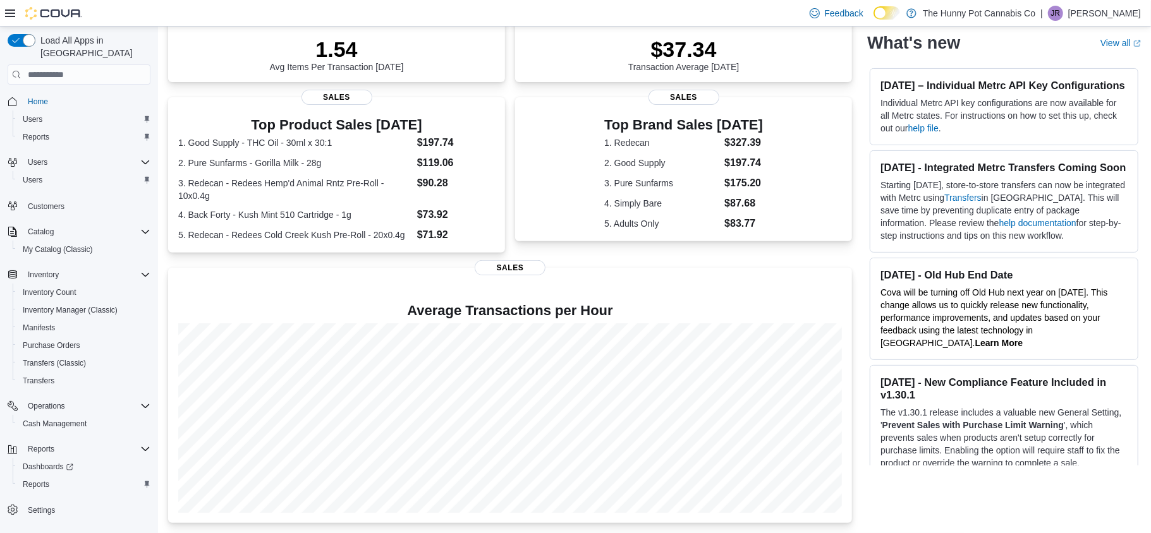
scroll to position [205, 0]
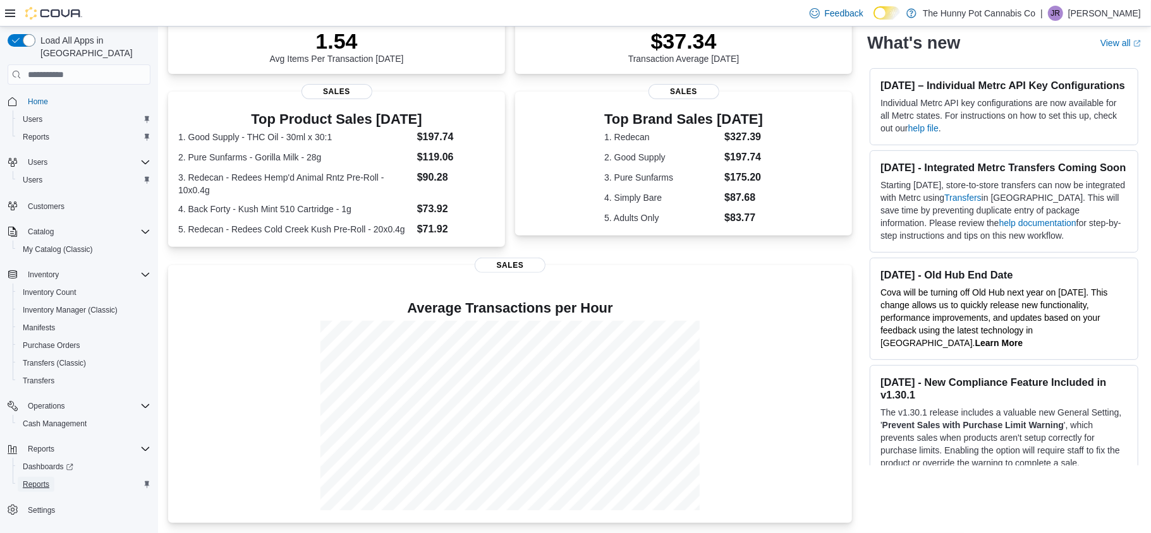
click at [26, 480] on span "Reports" at bounding box center [36, 485] width 27 height 10
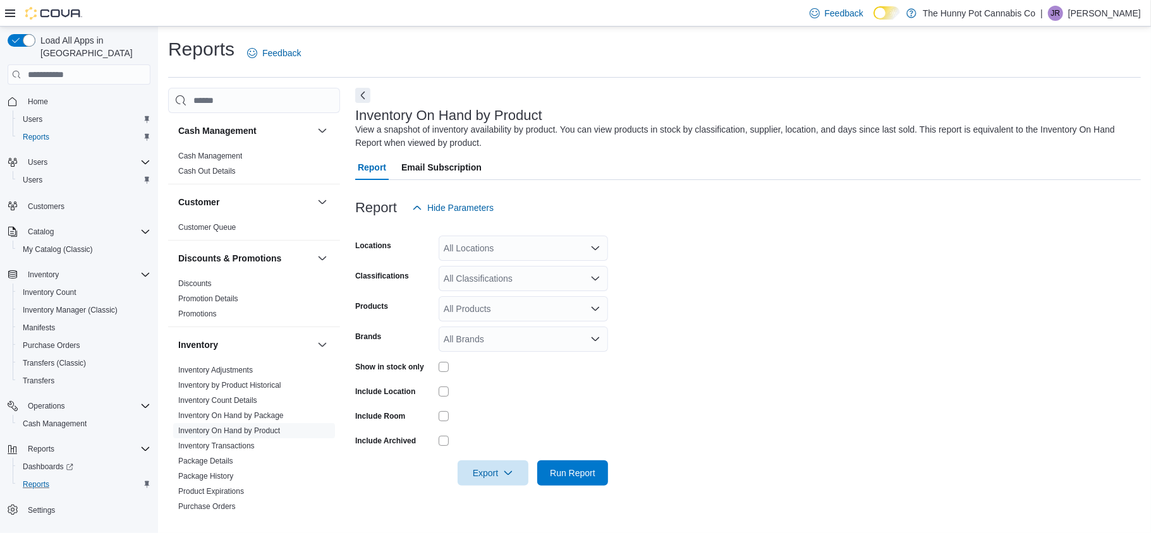
click at [435, 366] on div "Show in stock only" at bounding box center [481, 367] width 253 height 20
click at [506, 242] on div "All Locations" at bounding box center [523, 248] width 169 height 25
type input "****"
click at [515, 271] on span "2000 Appleby" at bounding box center [513, 270] width 95 height 13
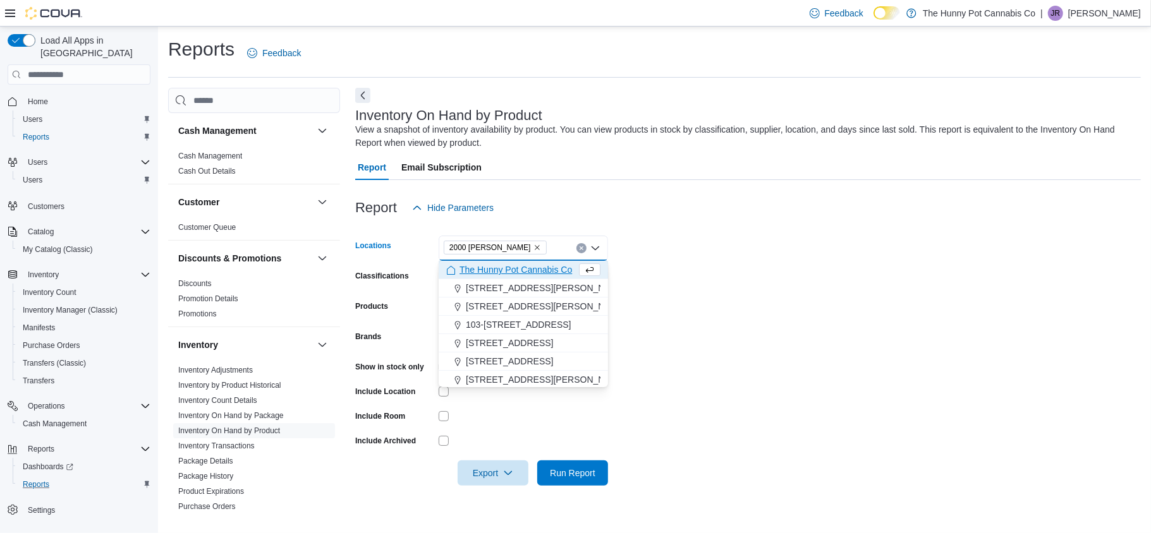
click at [650, 351] on form "Locations 2000 Appleby Combo box. Selected. 2000 Appleby. Press Backspace to de…" at bounding box center [748, 353] width 786 height 265
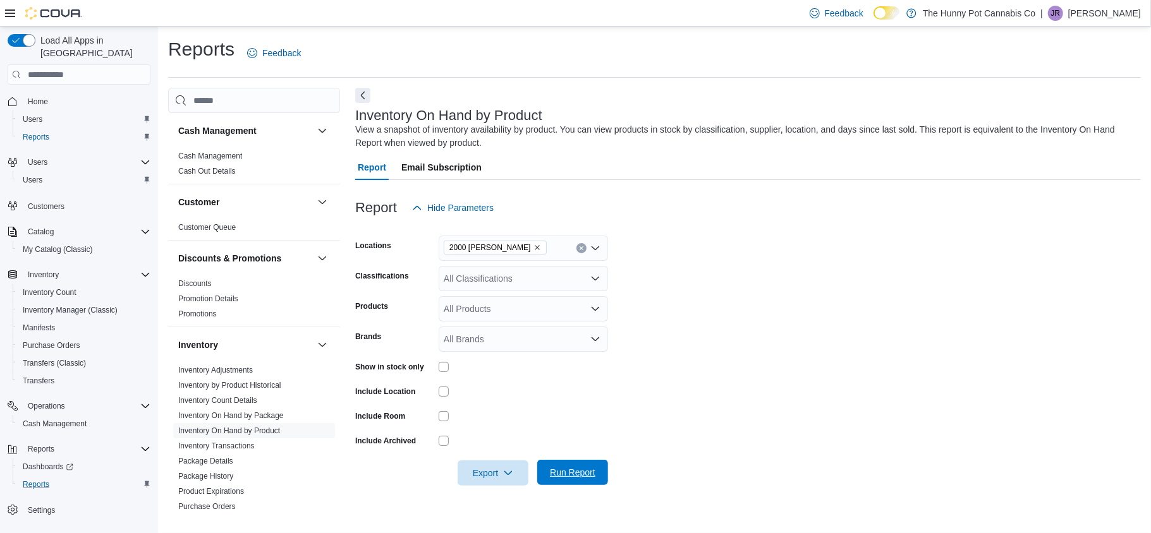
click at [578, 466] on span "Run Report" at bounding box center [573, 472] width 46 height 13
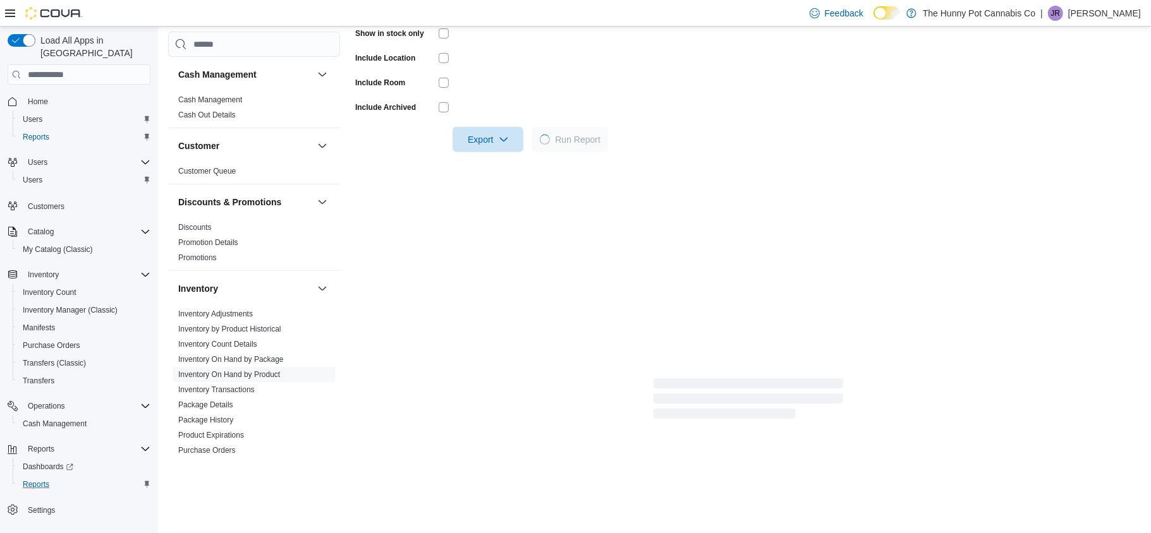
scroll to position [337, 0]
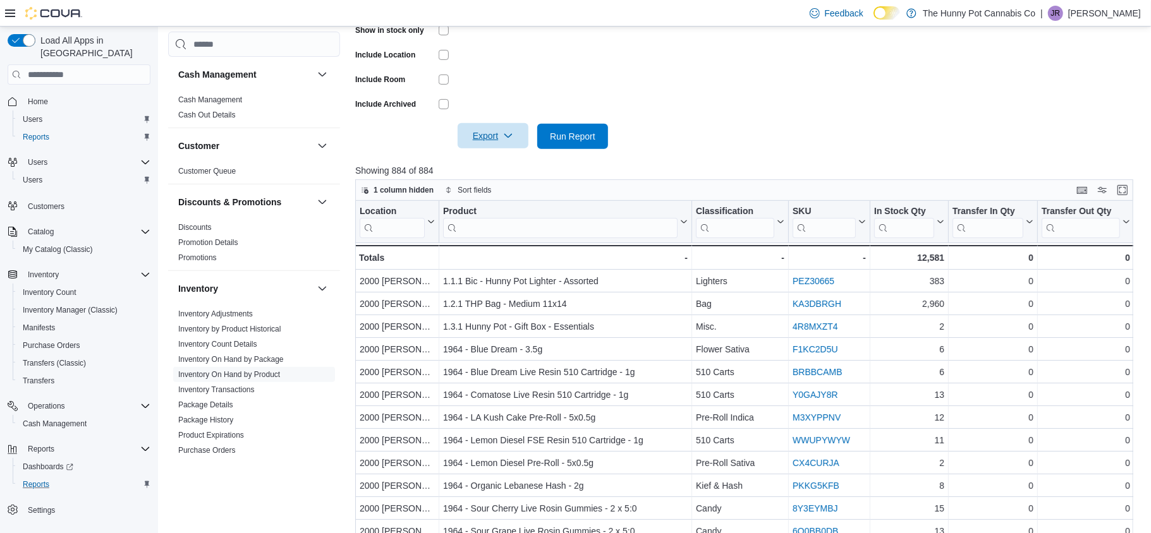
click at [512, 140] on icon "button" at bounding box center [508, 136] width 10 height 10
click at [509, 166] on span "Export to Excel" at bounding box center [494, 162] width 57 height 10
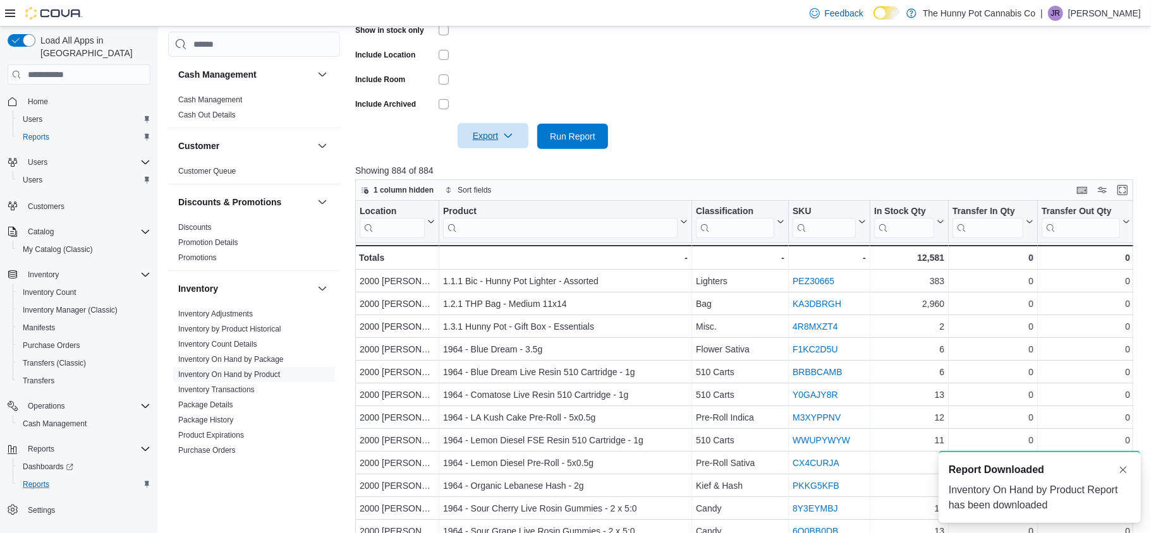
scroll to position [0, 0]
